Goal: Task Accomplishment & Management: Use online tool/utility

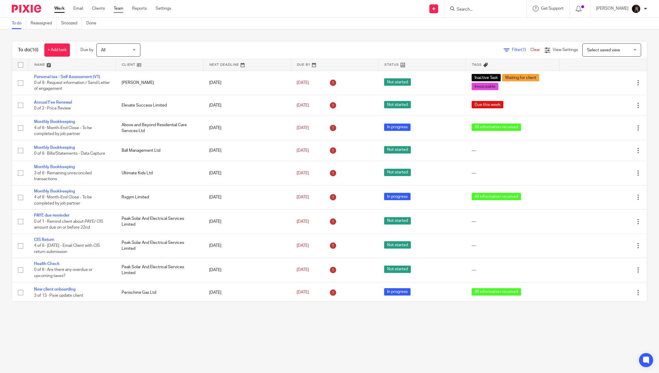
click at [120, 8] on link "Team" at bounding box center [119, 9] width 10 height 6
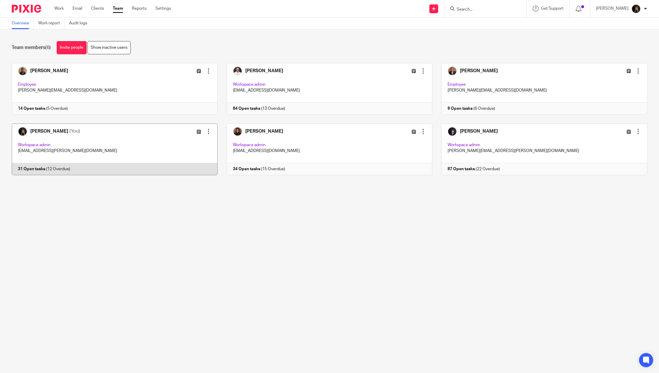
click at [132, 151] on link at bounding box center [110, 150] width 215 height 52
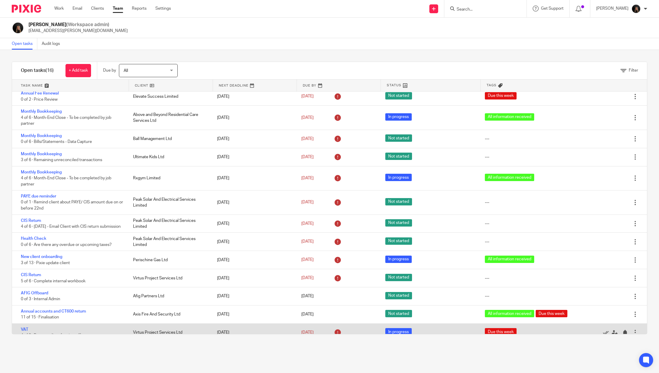
scroll to position [78, 0]
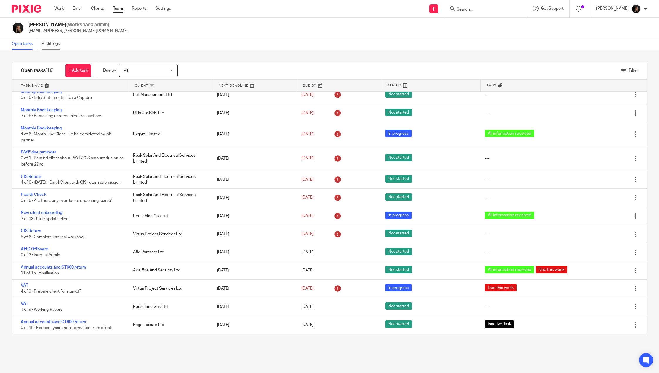
click at [47, 45] on link "Audit logs" at bounding box center [53, 43] width 23 height 11
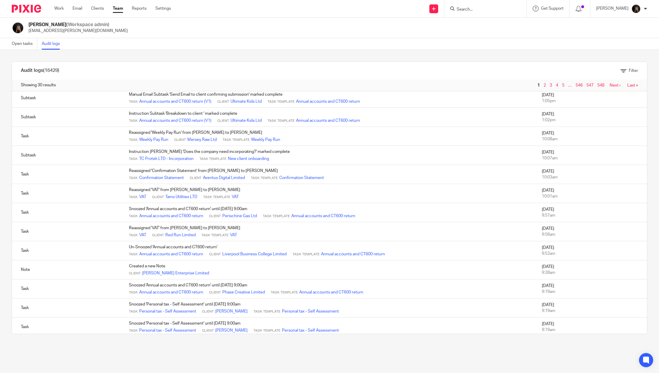
scroll to position [342, 0]
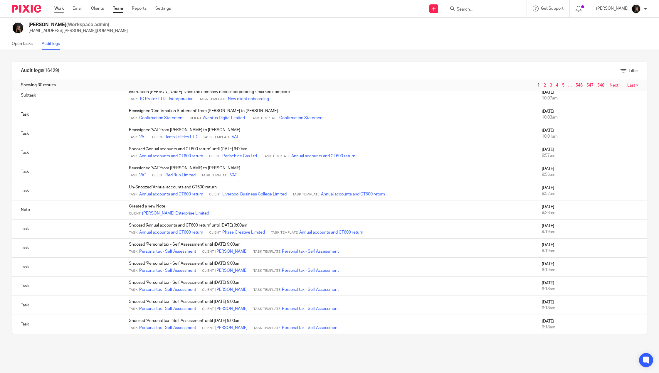
click at [61, 6] on link "Work" at bounding box center [58, 9] width 9 height 6
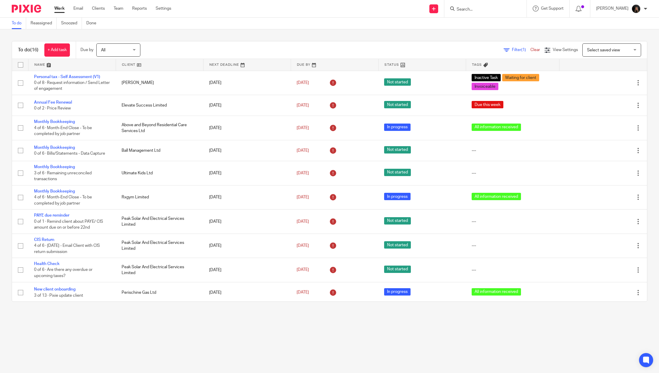
click at [476, 11] on input "Search" at bounding box center [482, 9] width 53 height 5
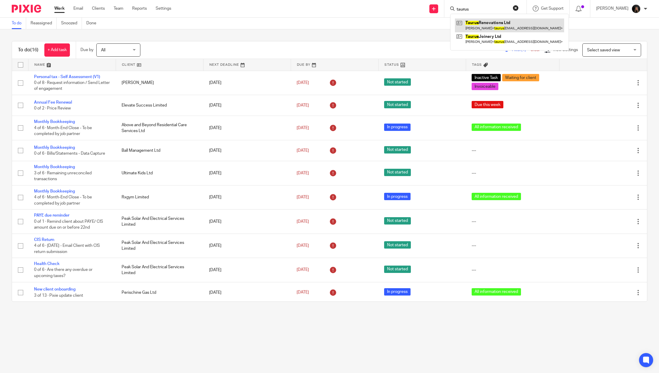
type input "taurus"
click at [485, 22] on link at bounding box center [509, 24] width 109 height 13
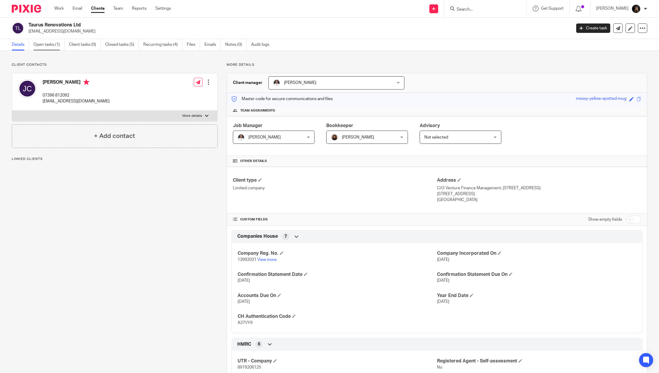
click at [43, 44] on link "Open tasks (1)" at bounding box center [48, 44] width 31 height 11
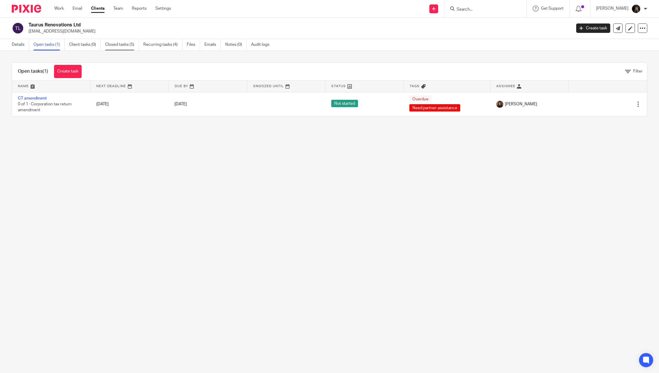
click at [129, 47] on link "Closed tasks (5)" at bounding box center [122, 44] width 34 height 11
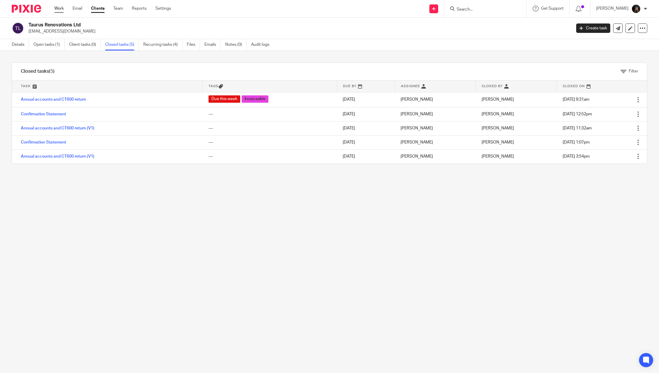
click at [58, 10] on link "Work" at bounding box center [58, 9] width 9 height 6
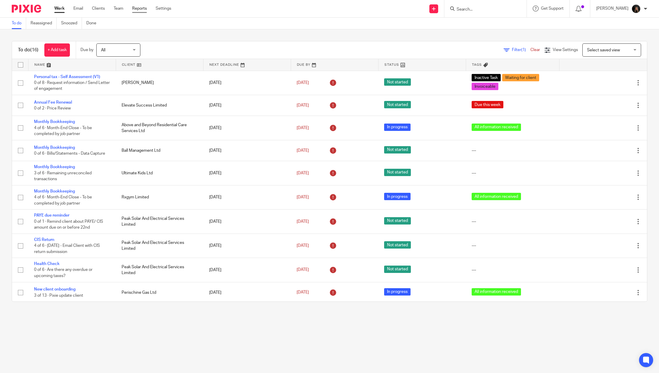
click at [144, 7] on link "Reports" at bounding box center [139, 9] width 15 height 6
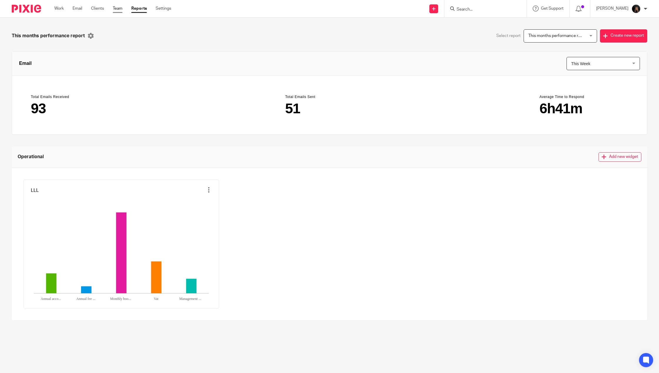
click at [115, 10] on link "Team" at bounding box center [118, 9] width 10 height 6
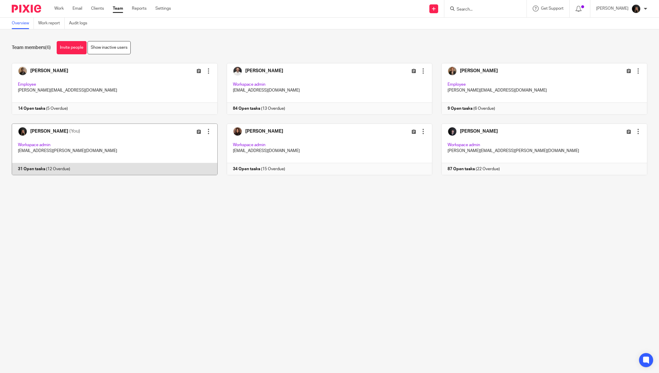
click at [151, 126] on link at bounding box center [110, 150] width 215 height 52
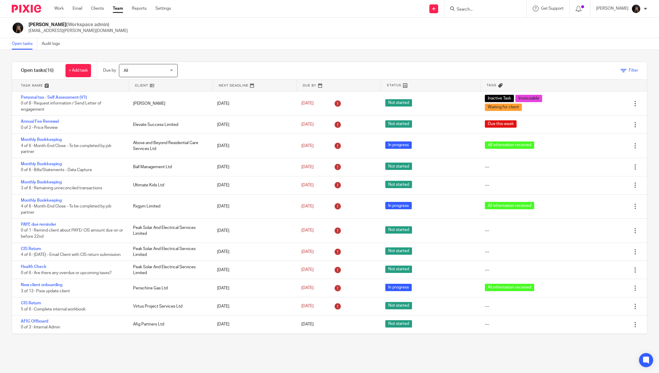
click at [628, 71] on span "Filter" at bounding box center [632, 70] width 9 height 4
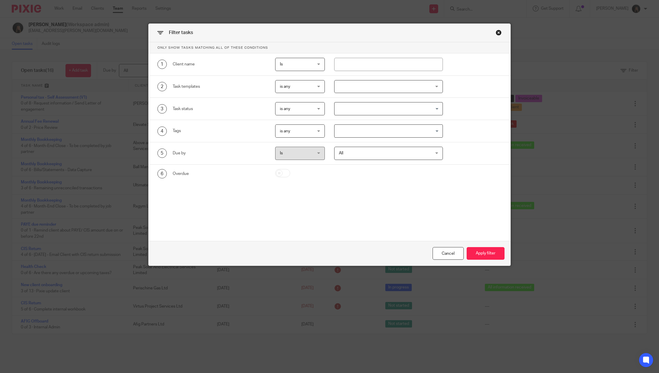
click at [306, 131] on span "is any" at bounding box center [298, 131] width 36 height 12
click at [339, 131] on input "Search for option" at bounding box center [387, 131] width 104 height 10
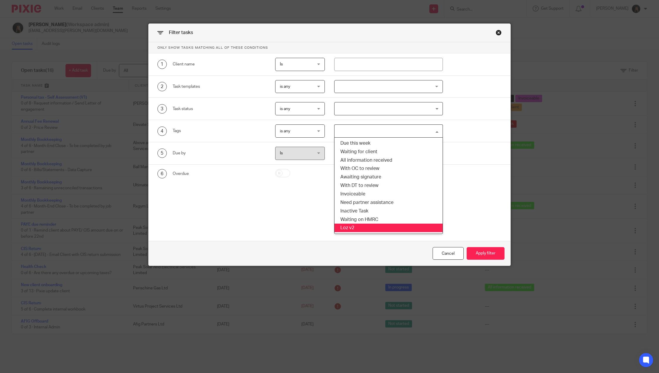
click at [351, 225] on li "Loz v2" at bounding box center [388, 228] width 108 height 9
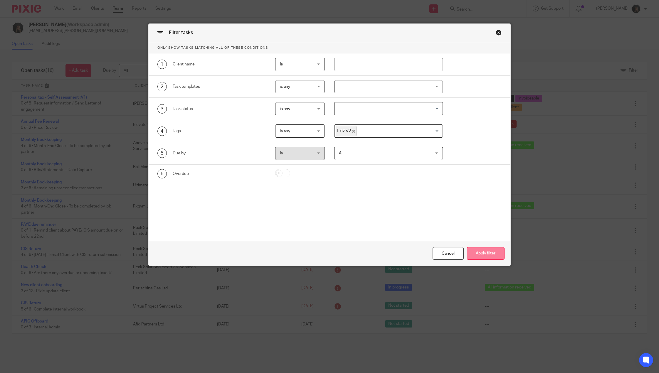
click at [472, 257] on button "Apply filter" at bounding box center [485, 253] width 38 height 13
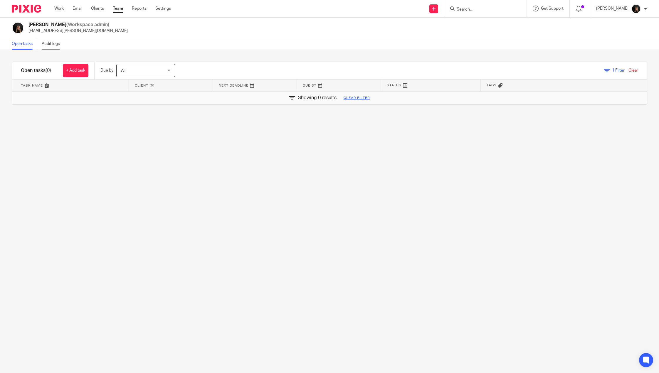
click at [50, 45] on link "Audit logs" at bounding box center [53, 43] width 23 height 11
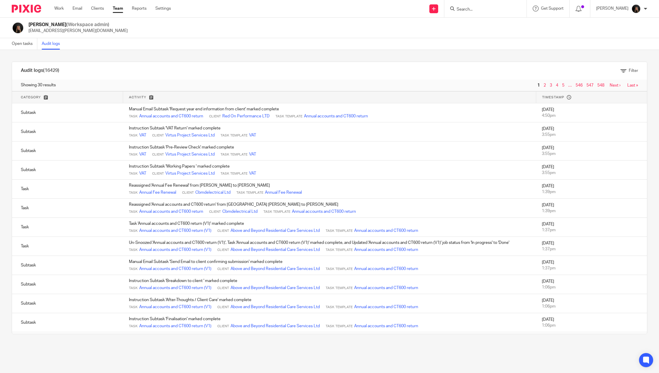
click at [620, 68] on div "Filter" at bounding box center [629, 71] width 18 height 6
click at [620, 71] on icon at bounding box center [623, 71] width 6 height 6
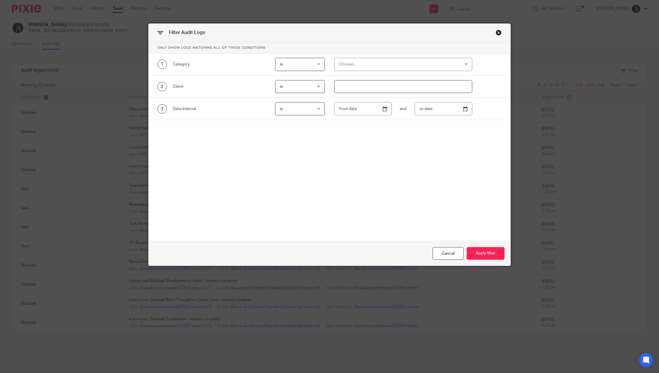
click at [370, 67] on div "Choose..." at bounding box center [392, 64] width 107 height 12
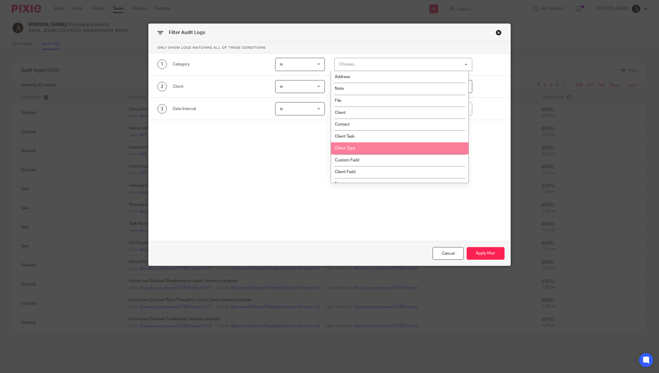
click at [408, 150] on li "Client Type" at bounding box center [399, 148] width 137 height 12
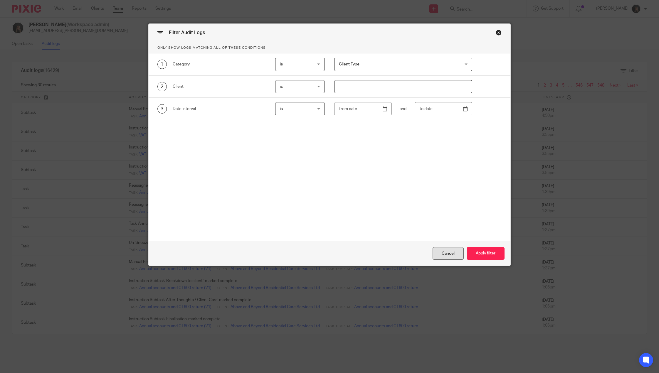
click at [445, 250] on div "Cancel" at bounding box center [447, 253] width 31 height 13
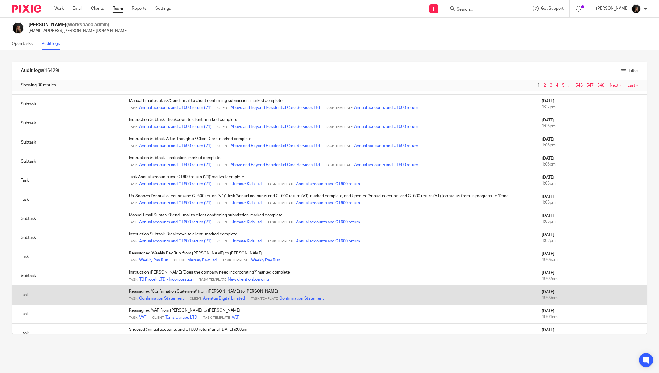
scroll to position [342, 0]
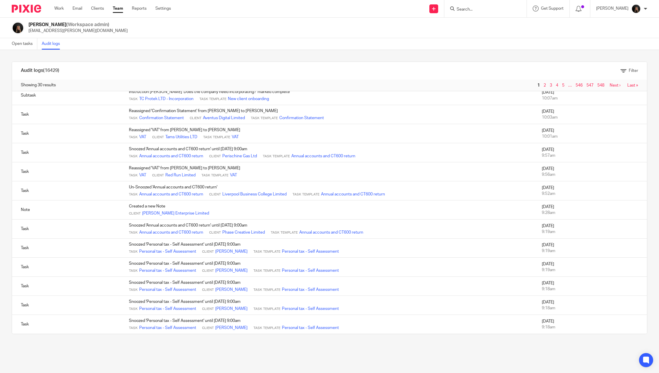
click at [543, 85] on link "2" at bounding box center [544, 85] width 2 height 4
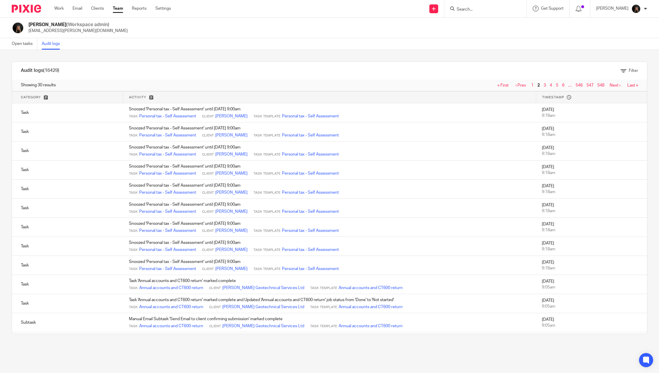
click at [542, 83] on span "3" at bounding box center [545, 85] width 6 height 7
click at [543, 86] on link "3" at bounding box center [544, 85] width 2 height 4
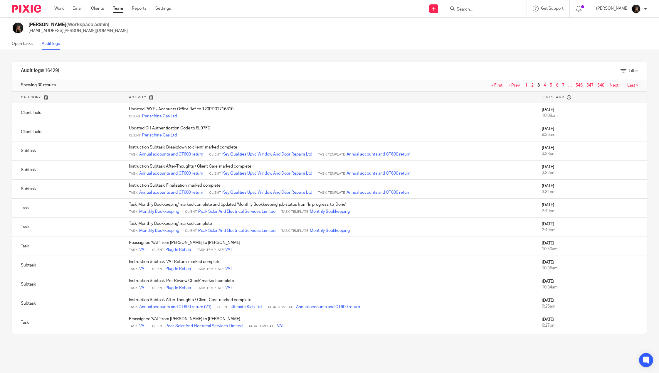
click at [543, 85] on link "4" at bounding box center [544, 85] width 2 height 4
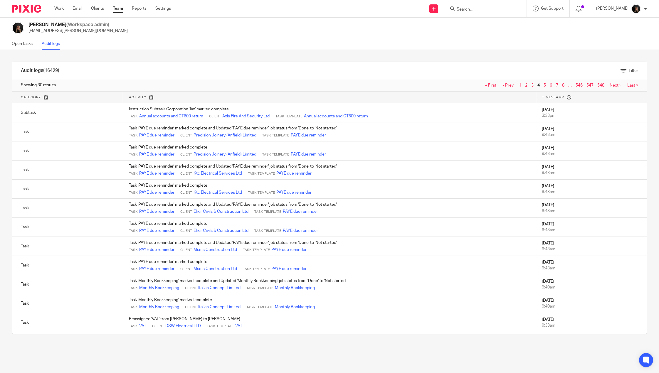
click at [481, 5] on form at bounding box center [487, 8] width 63 height 7
click at [473, 10] on input "Search" at bounding box center [482, 9] width 53 height 5
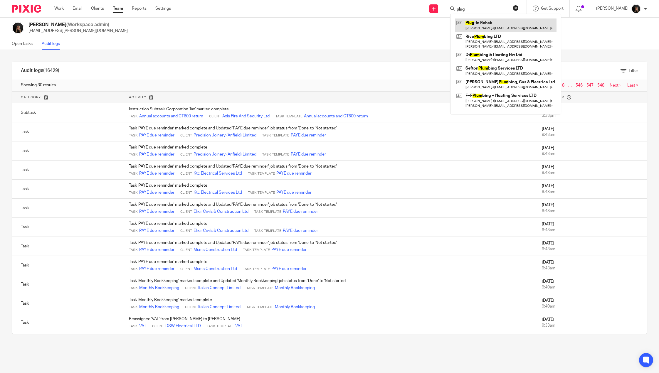
type input "plug"
click at [482, 26] on link at bounding box center [506, 24] width 102 height 13
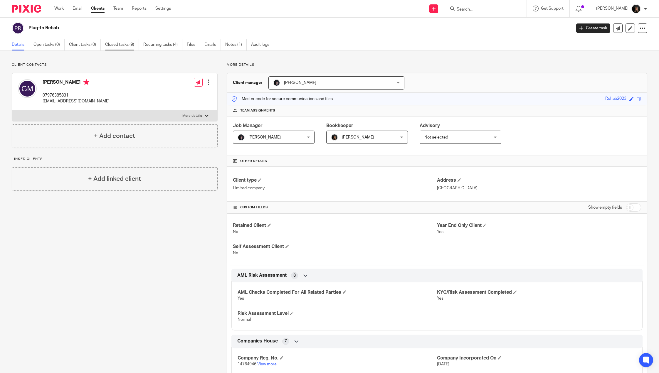
click at [124, 45] on link "Closed tasks (9)" at bounding box center [122, 44] width 34 height 11
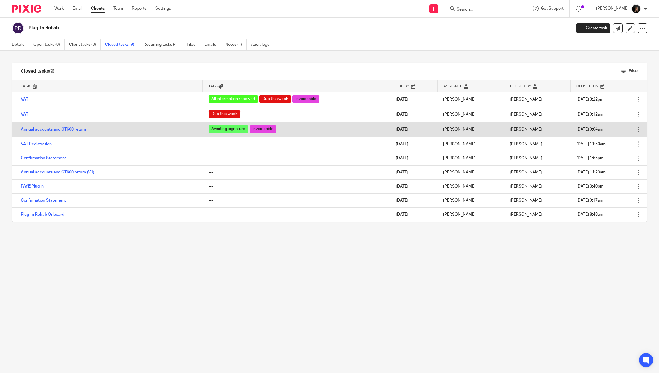
click at [59, 128] on link "Annual accounts and CT600 return" at bounding box center [53, 129] width 65 height 4
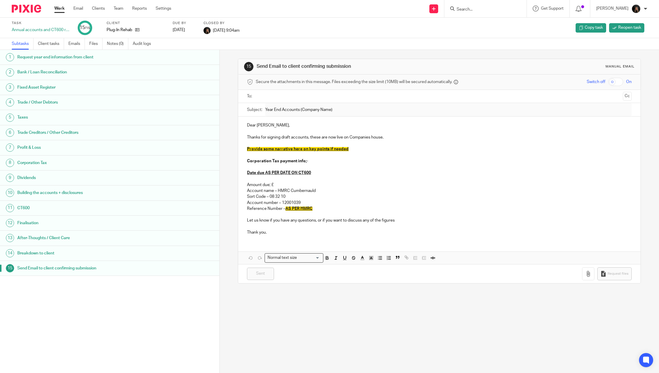
click at [131, 45] on ul "Subtasks Client tasks Emails Files Notes (0) Audit logs" at bounding box center [86, 43] width 148 height 11
click at [139, 45] on link "Audit logs" at bounding box center [144, 43] width 23 height 11
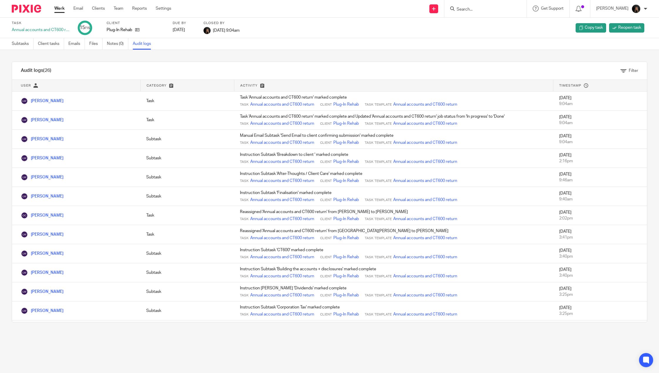
click at [61, 7] on link "Work" at bounding box center [59, 9] width 10 height 6
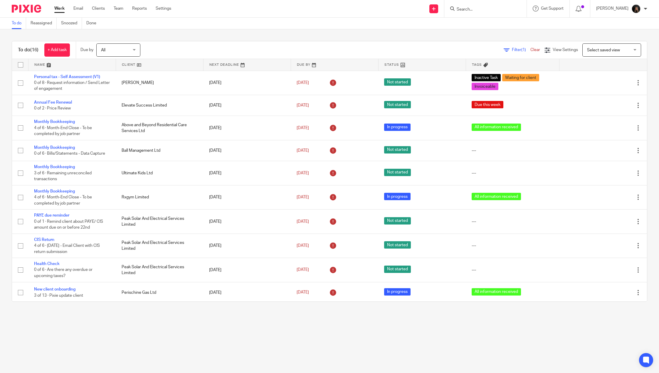
click at [499, 9] on input "Search" at bounding box center [482, 9] width 53 height 5
type input "virtus"
click at [494, 23] on link at bounding box center [505, 24] width 100 height 13
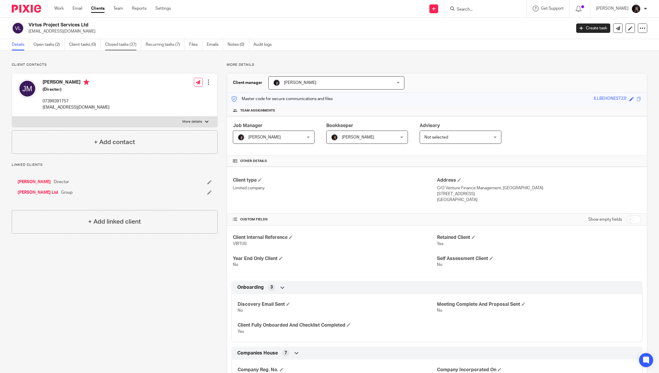
click at [114, 45] on link "Closed tasks (37)" at bounding box center [123, 44] width 36 height 11
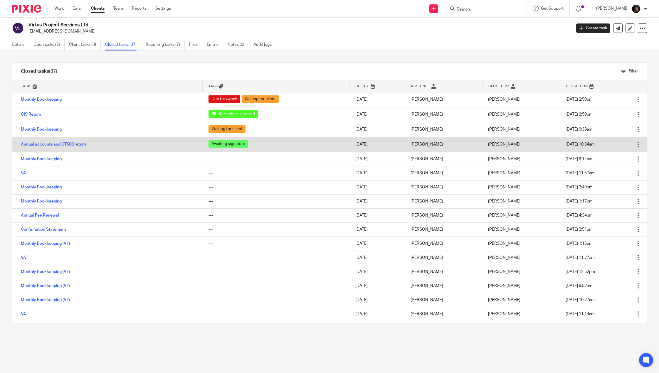
click at [62, 143] on link "Annual accounts and CT600 return" at bounding box center [53, 144] width 65 height 4
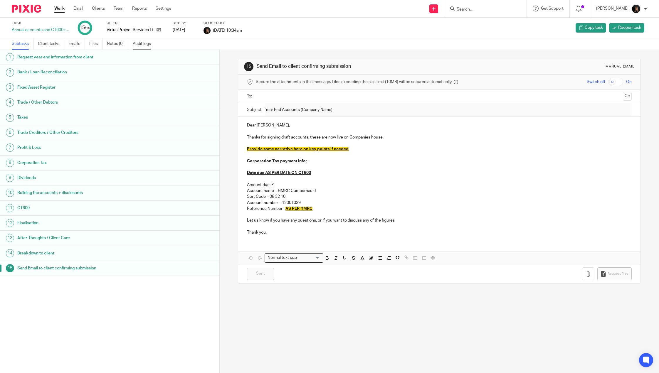
click at [145, 49] on link "Audit logs" at bounding box center [144, 43] width 23 height 11
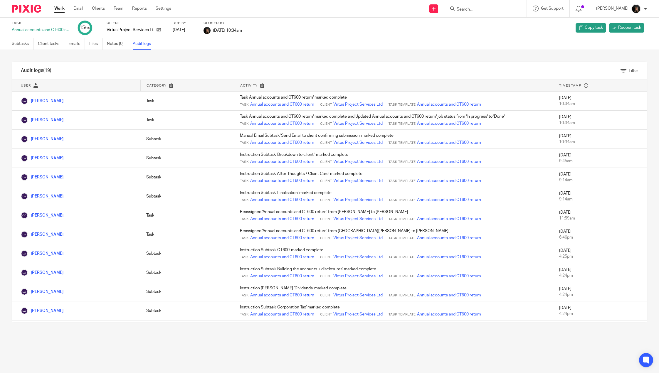
click at [480, 11] on input "Search" at bounding box center [482, 9] width 53 height 5
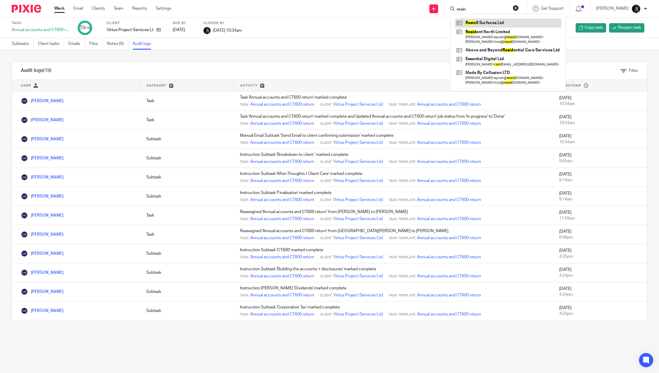
type input "resin"
click at [484, 23] on link at bounding box center [508, 22] width 106 height 9
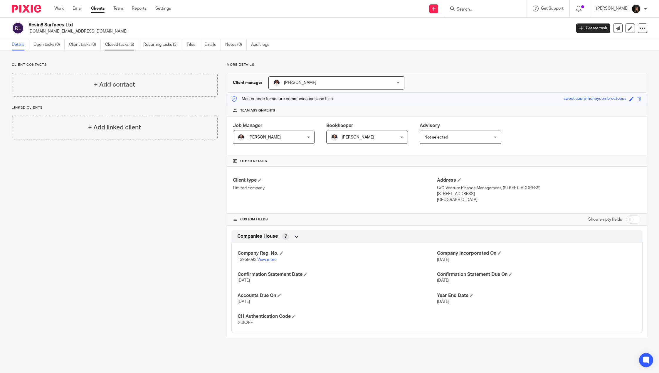
click at [122, 45] on link "Closed tasks (6)" at bounding box center [122, 44] width 34 height 11
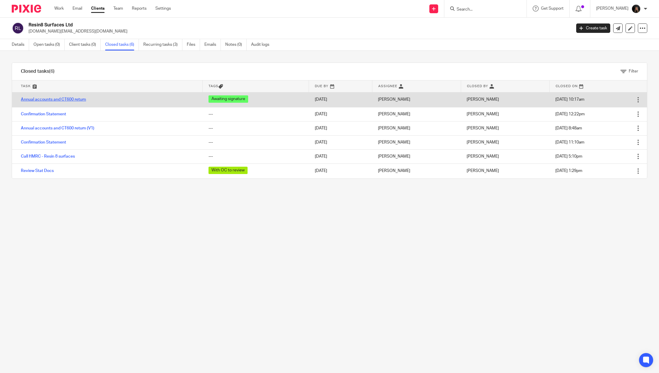
click at [51, 99] on link "Annual accounts and CT600 return" at bounding box center [53, 99] width 65 height 4
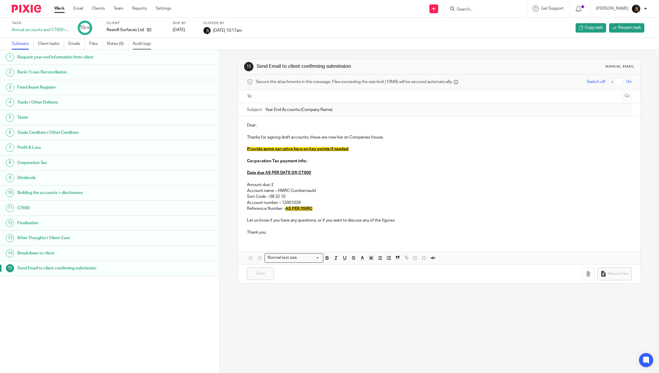
click at [147, 41] on link "Audit logs" at bounding box center [144, 43] width 23 height 11
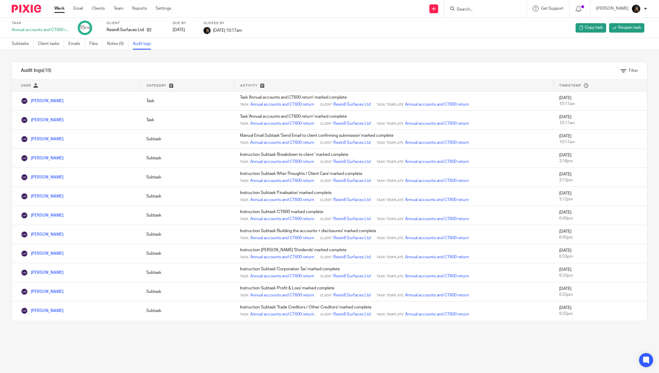
click at [479, 10] on input "Search" at bounding box center [482, 9] width 53 height 5
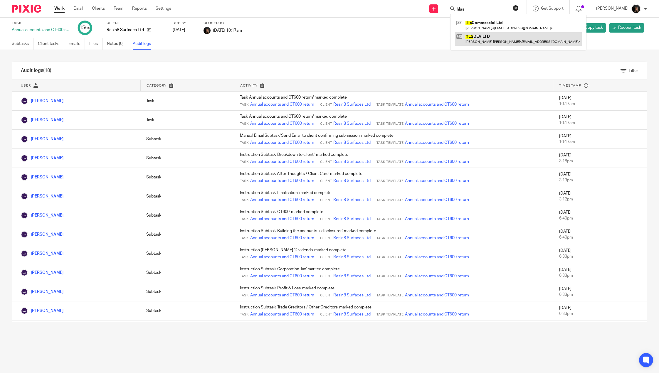
type input "hlas"
click at [489, 36] on link at bounding box center [518, 38] width 127 height 13
click at [501, 38] on link at bounding box center [518, 38] width 127 height 13
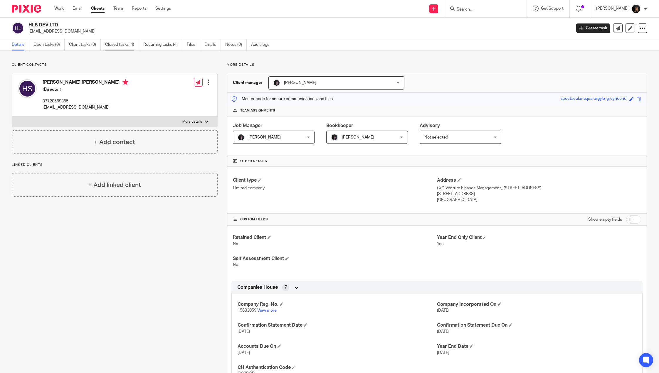
click at [123, 45] on link "Closed tasks (4)" at bounding box center [122, 44] width 34 height 11
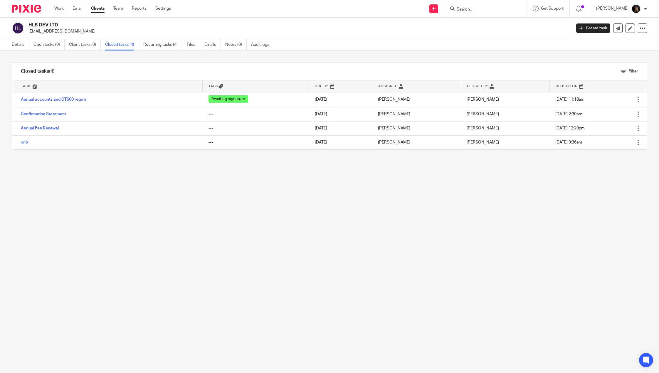
click at [284, 224] on div "Filter tasks Only show tasks matching all of these conditions 1 Task name Is Is…" at bounding box center [329, 212] width 659 height 322
click at [62, 6] on link "Work" at bounding box center [58, 9] width 9 height 6
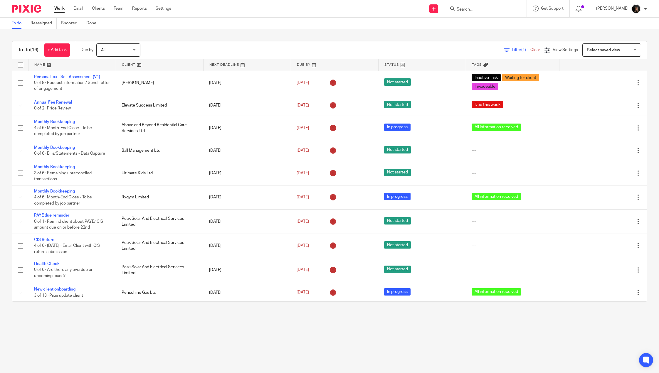
click at [43, 63] on link at bounding box center [71, 65] width 87 height 12
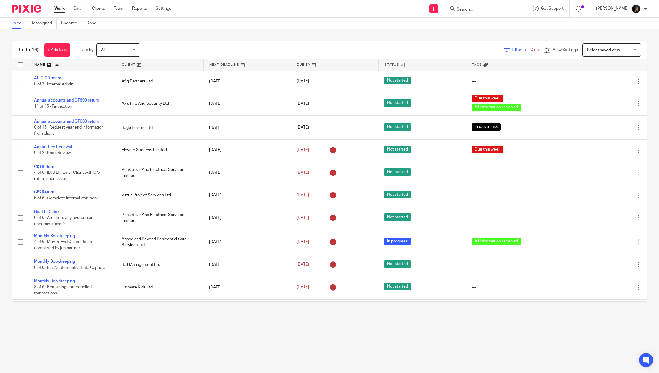
click at [471, 7] on input "Search" at bounding box center [482, 9] width 53 height 5
type input "ultim"
click at [487, 26] on link at bounding box center [499, 24] width 89 height 13
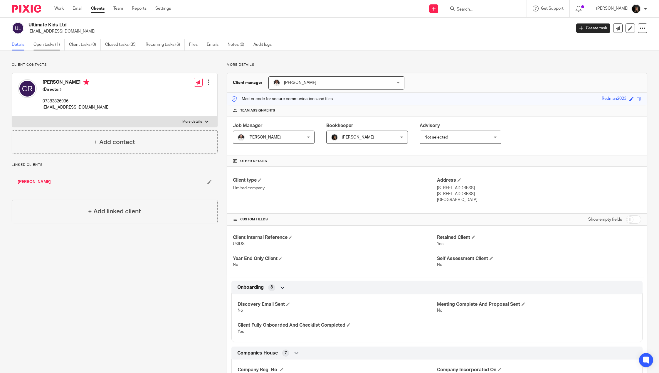
click at [55, 46] on link "Open tasks (1)" at bounding box center [48, 44] width 31 height 11
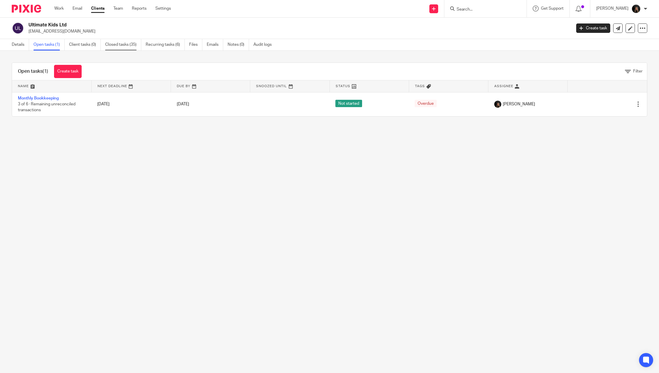
click at [124, 49] on link "Closed tasks (35)" at bounding box center [123, 44] width 36 height 11
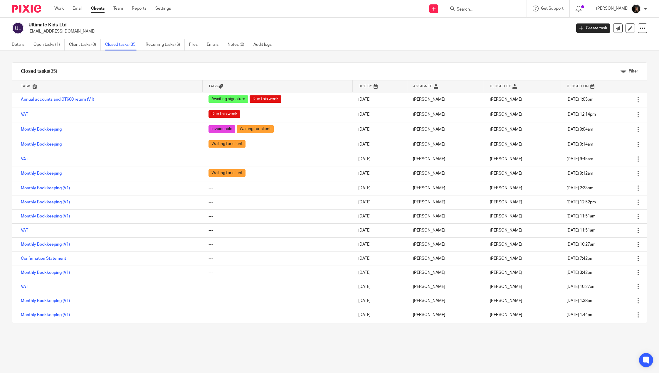
click at [492, 8] on input "Search" at bounding box center [482, 9] width 53 height 5
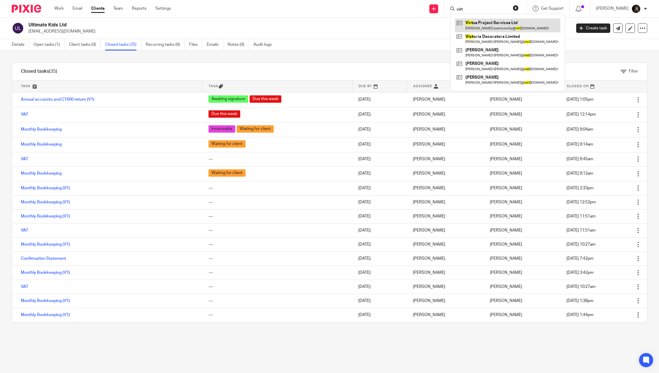
type input "virt"
click at [496, 26] on link at bounding box center [507, 24] width 105 height 13
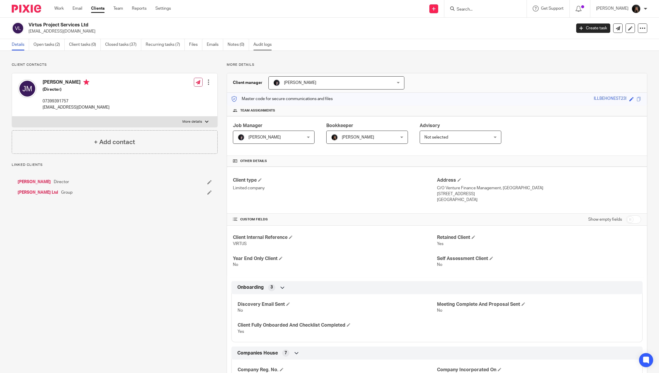
click at [269, 44] on link "Audit logs" at bounding box center [264, 44] width 23 height 11
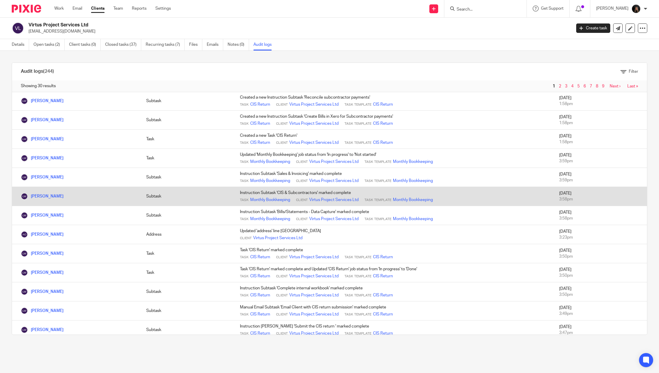
scroll to position [342, 0]
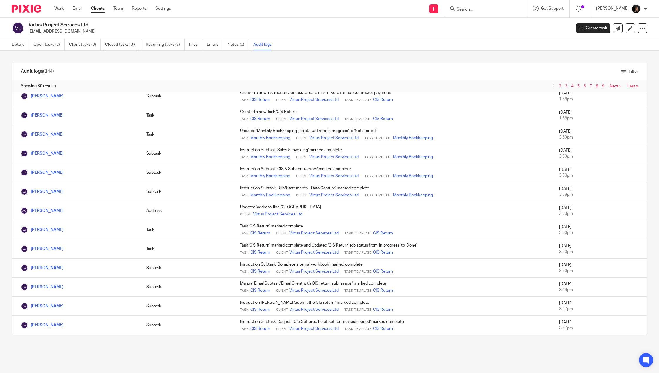
click at [129, 48] on link "Closed tasks (37)" at bounding box center [123, 44] width 36 height 11
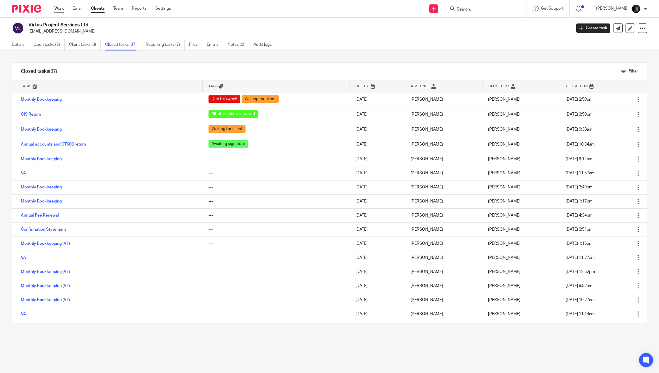
click at [60, 9] on link "Work" at bounding box center [58, 9] width 9 height 6
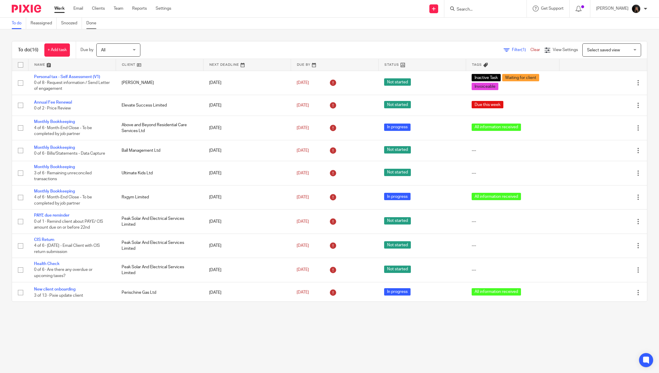
click at [94, 22] on link "Done" at bounding box center [93, 23] width 14 height 11
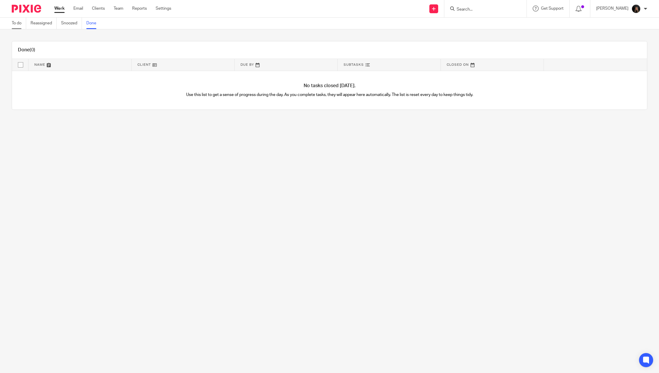
click at [17, 23] on link "To do" at bounding box center [19, 23] width 14 height 11
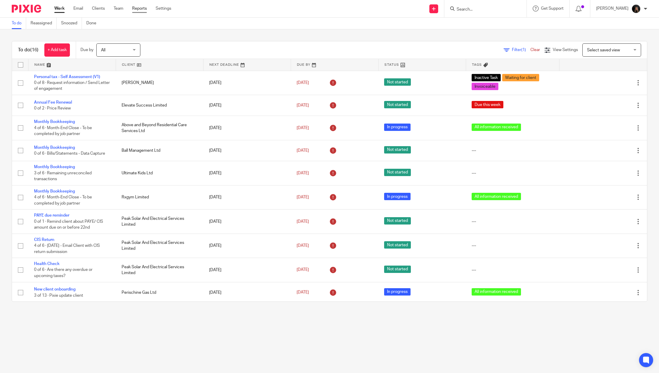
click at [144, 7] on link "Reports" at bounding box center [139, 9] width 15 height 6
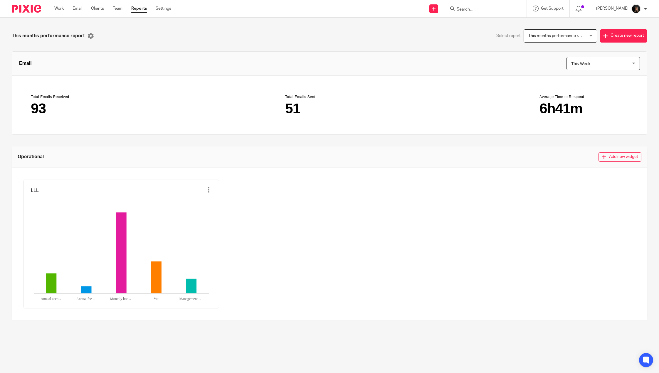
click at [564, 36] on span "This months performance report" at bounding box center [558, 36] width 60 height 4
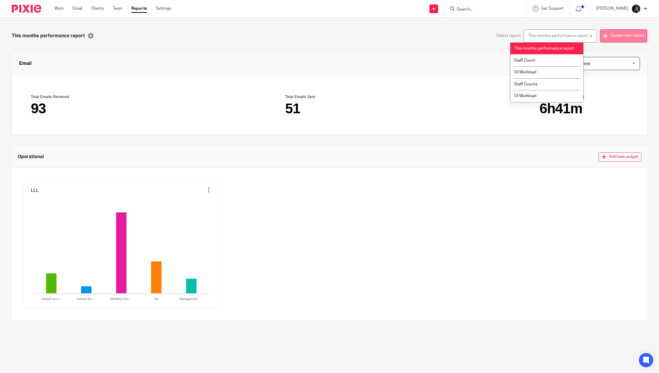
click at [617, 33] on button "Create new report" at bounding box center [623, 35] width 47 height 13
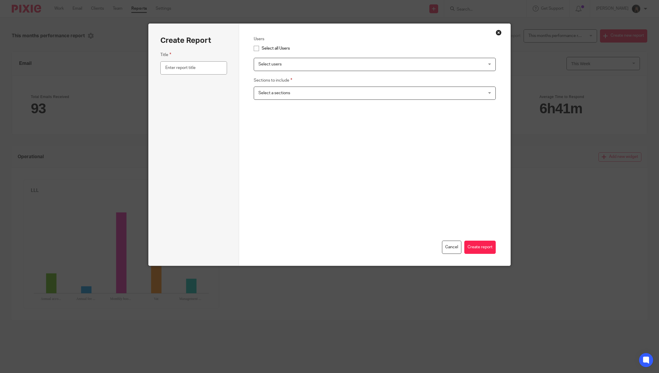
click at [303, 62] on span "Select users" at bounding box center [353, 64] width 190 height 12
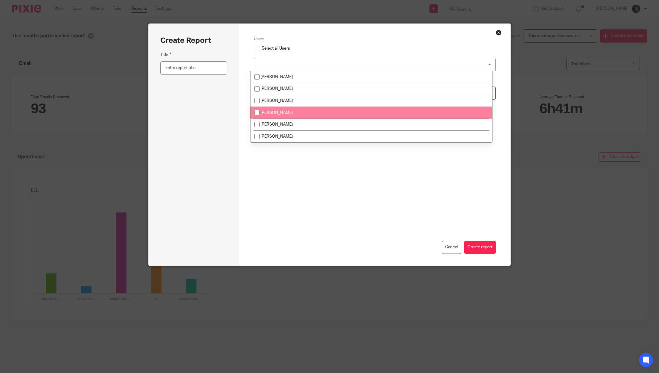
click at [276, 112] on span "[PERSON_NAME]" at bounding box center [276, 113] width 32 height 4
checkbox input "true"
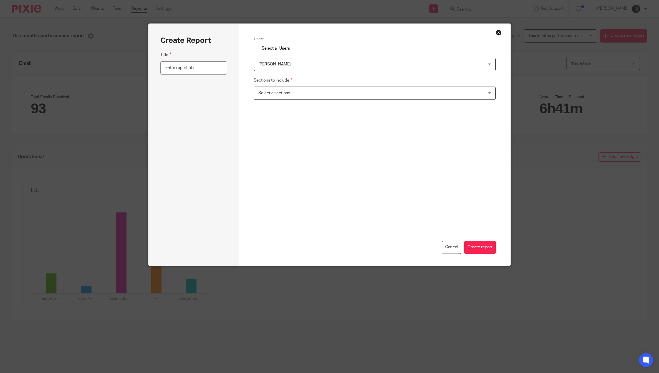
click at [323, 178] on div "Cancel Create report" at bounding box center [375, 185] width 242 height 136
click at [308, 99] on div "Select a sections" at bounding box center [375, 93] width 242 height 13
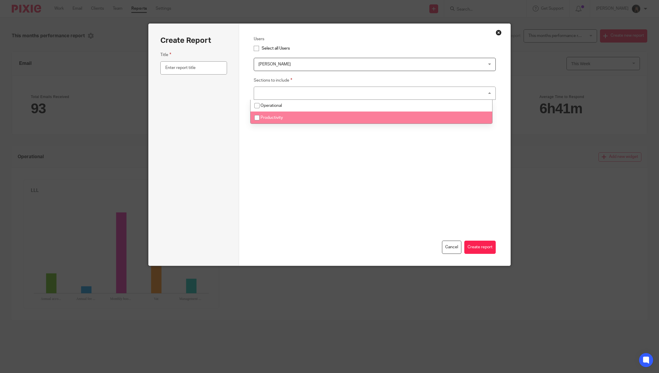
click at [278, 117] on span "Productivity" at bounding box center [271, 118] width 22 height 4
checkbox input "true"
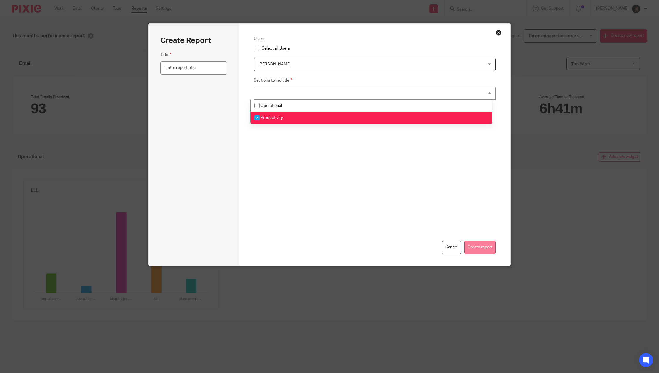
click at [481, 247] on button "Create report" at bounding box center [479, 247] width 31 height 13
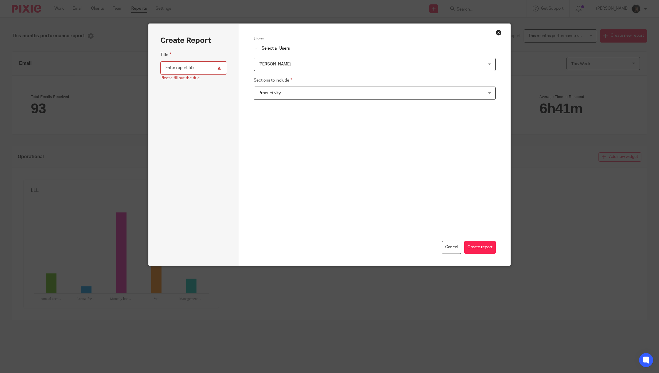
click at [167, 64] on input "text" at bounding box center [193, 67] width 67 height 13
type input "v2"
click at [468, 241] on button "Create report" at bounding box center [479, 247] width 31 height 13
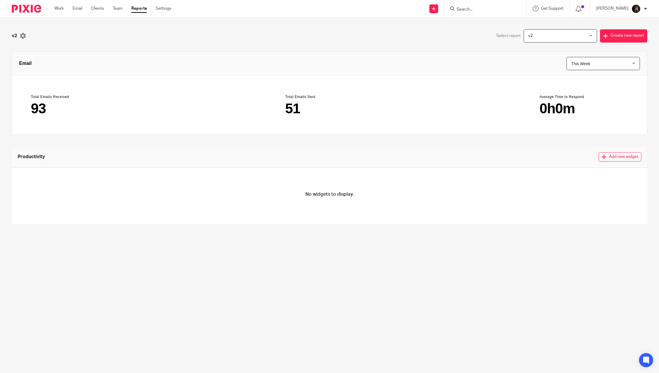
click at [601, 155] on button "Add new widget" at bounding box center [619, 156] width 43 height 9
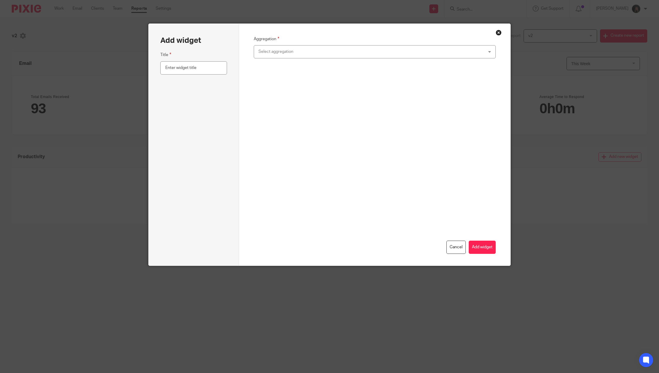
click at [285, 54] on div "Select aggregation" at bounding box center [353, 51] width 190 height 12
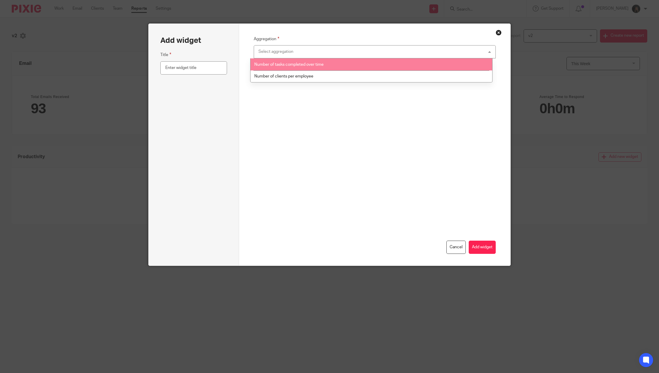
click at [312, 64] on span "Number of tasks completed over time" at bounding box center [288, 65] width 69 height 4
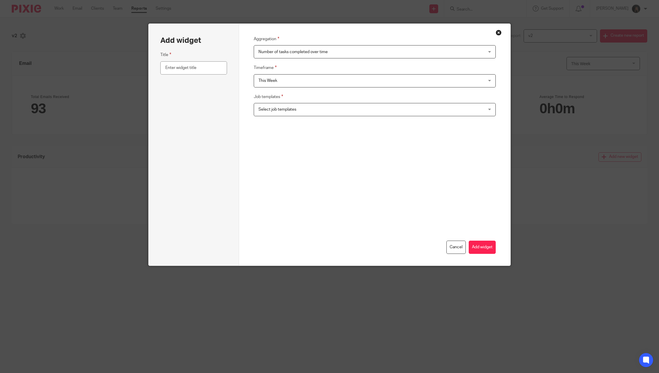
click at [296, 84] on span "This Week" at bounding box center [353, 81] width 190 height 12
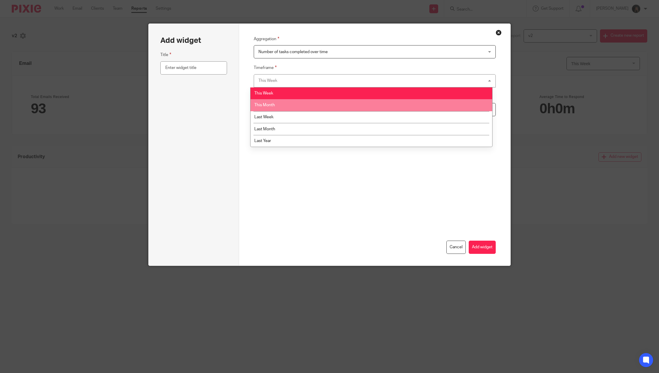
click at [288, 104] on li "This Month" at bounding box center [370, 105] width 241 height 12
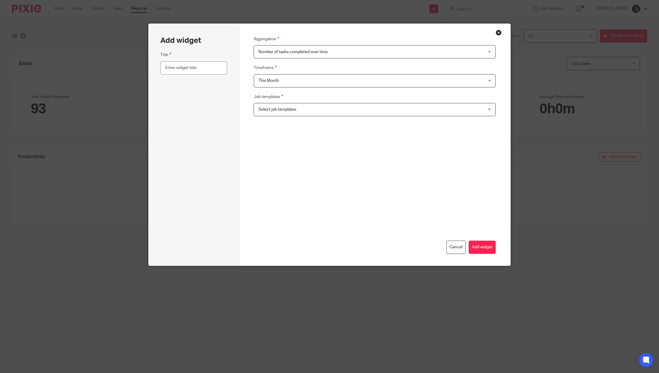
click at [318, 115] on span "Select job templates" at bounding box center [353, 109] width 190 height 12
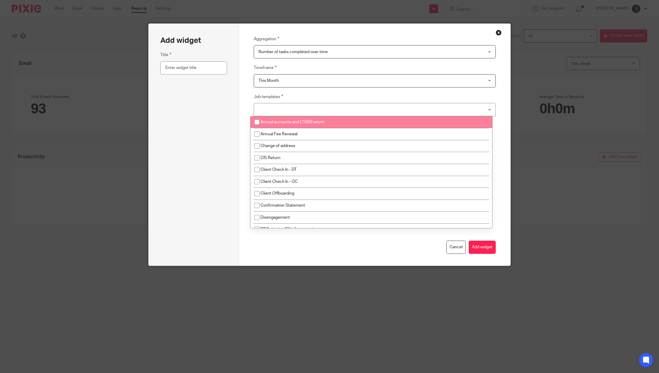
click at [311, 120] on li "Annual accounts and CT600 return" at bounding box center [370, 122] width 241 height 12
checkbox input "true"
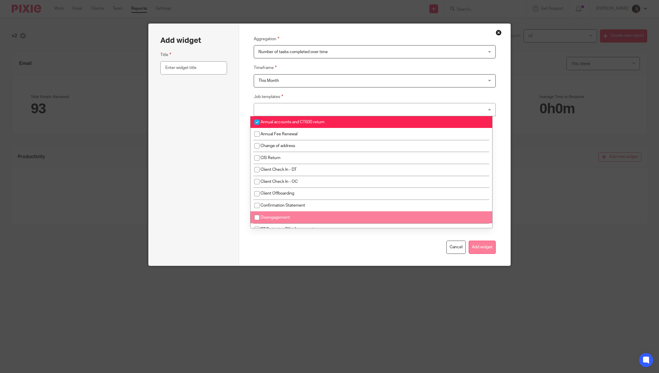
click at [478, 248] on button "Add widget" at bounding box center [481, 247] width 27 height 13
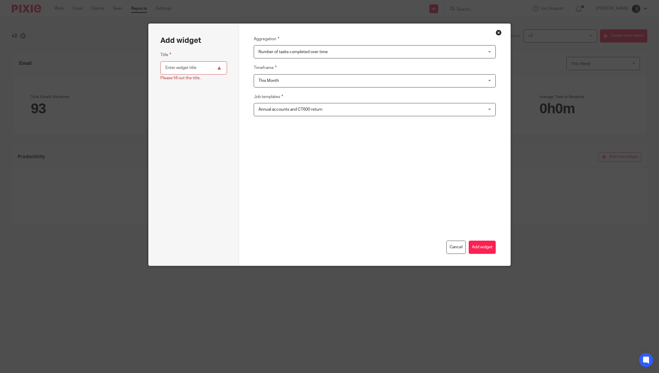
click at [163, 73] on input "text" at bounding box center [193, 67] width 67 height 13
type input "v2"
click at [471, 248] on button "Add widget" at bounding box center [481, 247] width 27 height 13
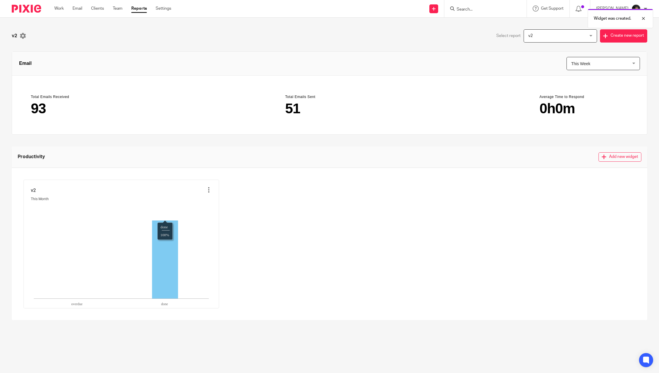
click at [161, 249] on icon "done:100," at bounding box center [165, 259] width 26 height 78
click at [161, 248] on icon "done:100," at bounding box center [165, 259] width 26 height 78
click at [209, 190] on icon at bounding box center [209, 190] width 6 height 6
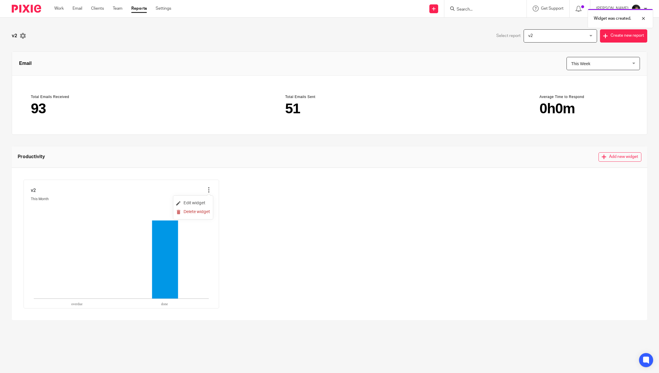
click at [270, 211] on div "v2 This Month done 100% overdue done" at bounding box center [329, 244] width 612 height 129
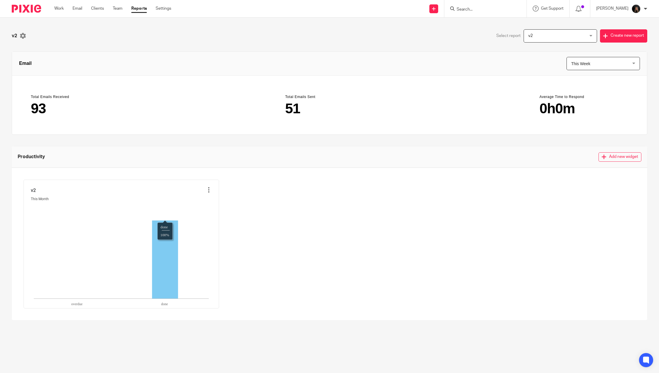
click at [156, 246] on icon "done:100," at bounding box center [165, 259] width 26 height 78
click at [61, 236] on rect at bounding box center [121, 252] width 175 height 94
click at [207, 192] on icon at bounding box center [209, 190] width 6 height 6
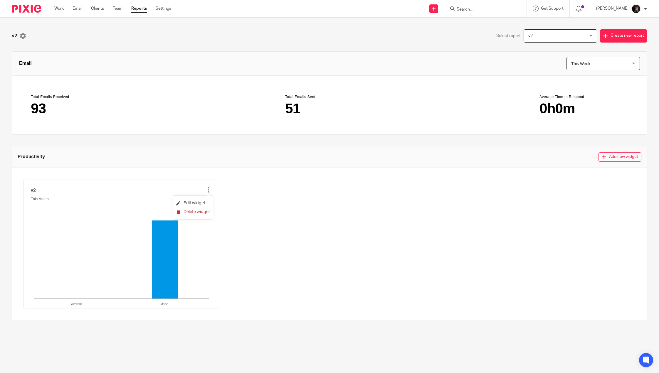
click at [197, 209] on li "Delete widget" at bounding box center [193, 211] width 34 height 9
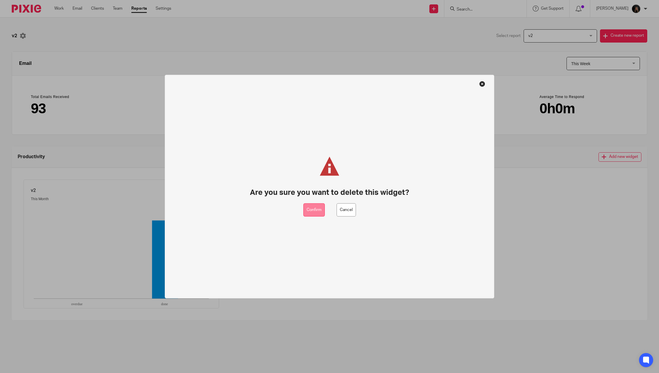
click at [308, 209] on button "Confirm" at bounding box center [313, 209] width 21 height 13
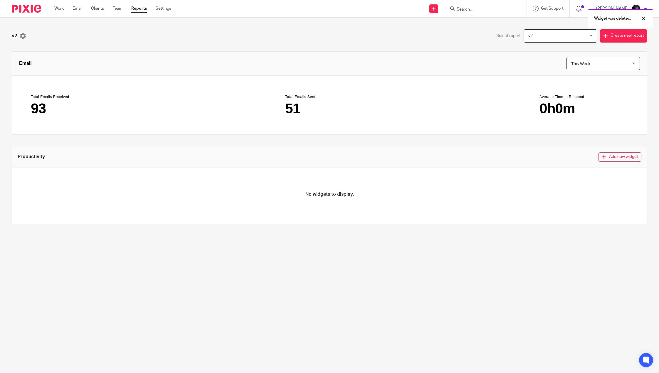
click at [563, 38] on span "v2" at bounding box center [555, 36] width 55 height 12
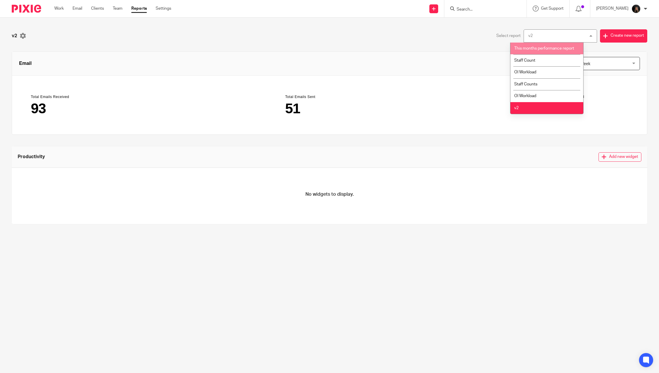
click at [546, 53] on li "This months performance report" at bounding box center [546, 49] width 73 height 12
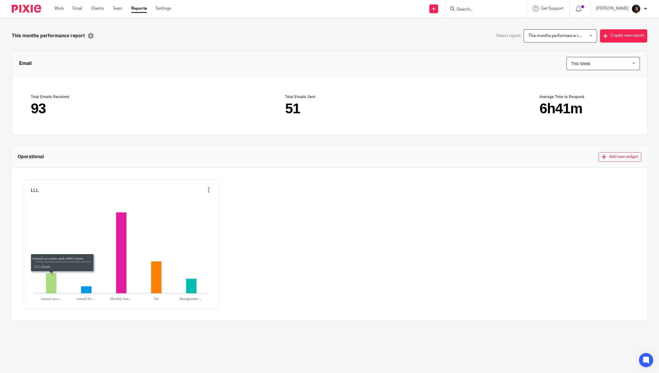
click at [51, 283] on icon "Annual acco...:213," at bounding box center [51, 283] width 10 height 20
click at [53, 254] on rect at bounding box center [121, 247] width 175 height 94
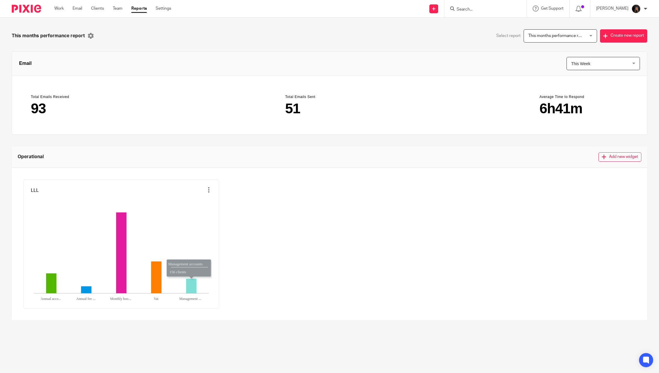
click at [592, 63] on span "This Week" at bounding box center [598, 63] width 55 height 13
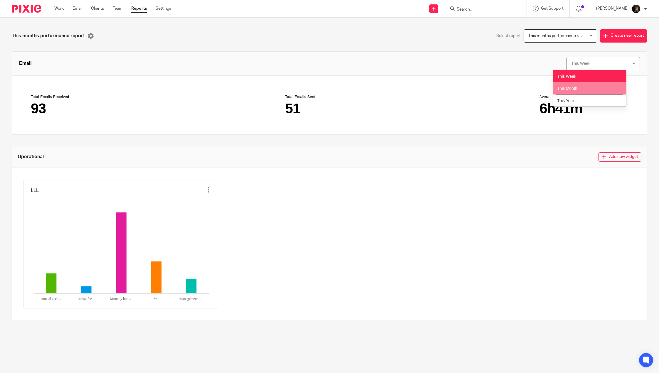
click at [583, 87] on li "This Month" at bounding box center [589, 88] width 73 height 12
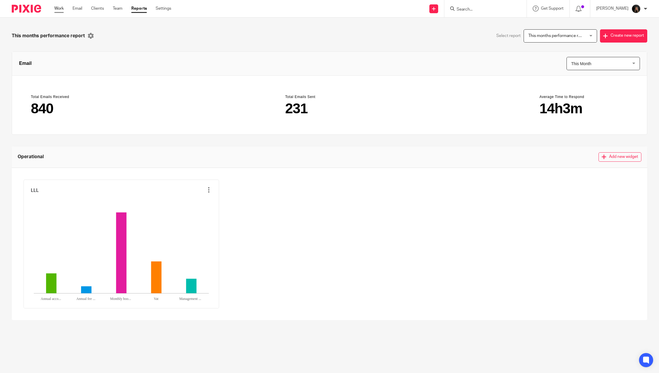
click at [60, 7] on link "Work" at bounding box center [58, 9] width 9 height 6
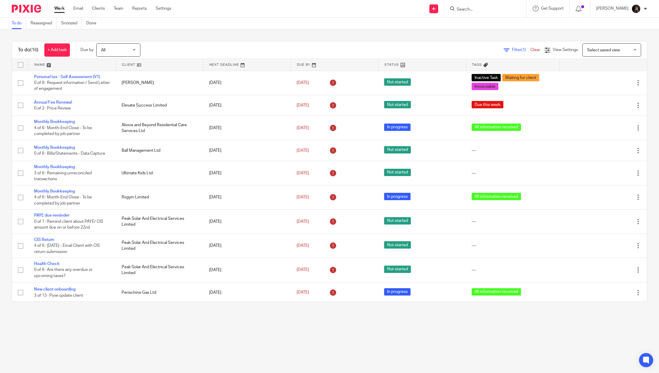
click at [302, 16] on div "Send new email Create task Add client Request signature Get Support Contact via…" at bounding box center [419, 8] width 479 height 17
click at [492, 12] on input "Search" at bounding box center [482, 9] width 53 height 5
type input "peak"
click at [494, 25] on link at bounding box center [508, 27] width 107 height 18
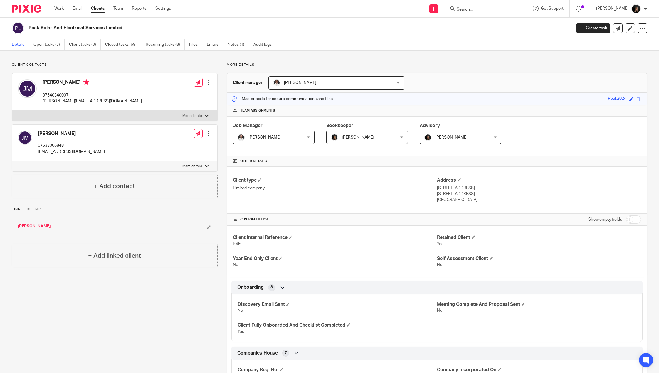
click at [132, 46] on link "Closed tasks (69)" at bounding box center [123, 44] width 36 height 11
